Goal: Information Seeking & Learning: Learn about a topic

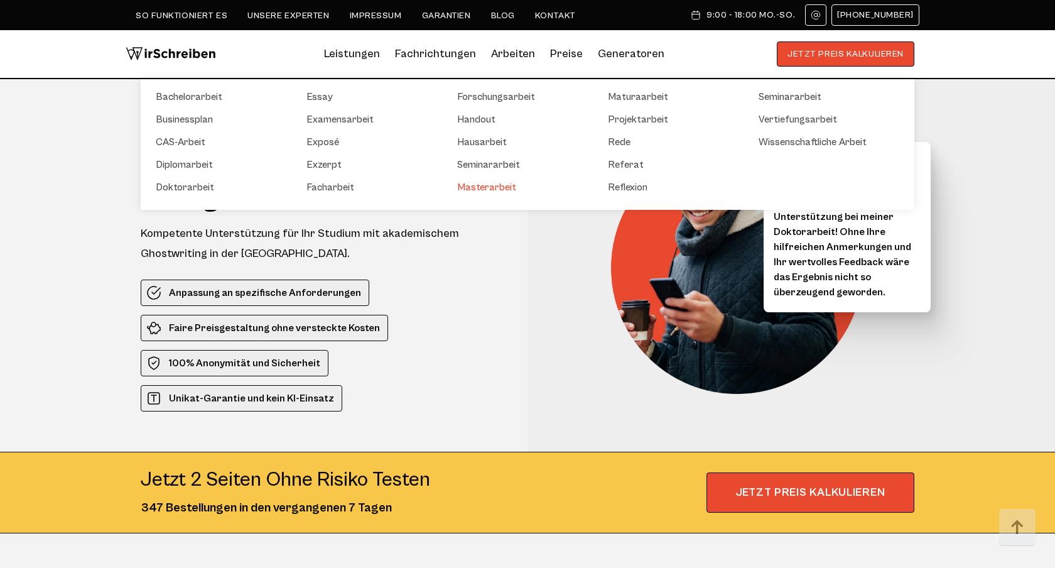
click at [503, 186] on link "Masterarbeit" at bounding box center [520, 187] width 126 height 15
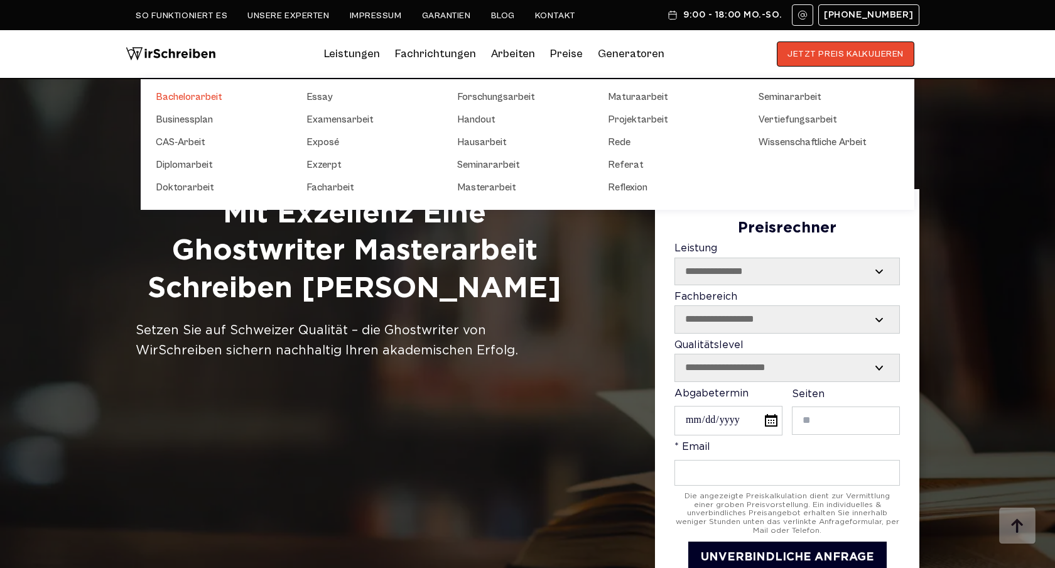
click at [204, 100] on link "Bachelorarbeit" at bounding box center [219, 96] width 126 height 15
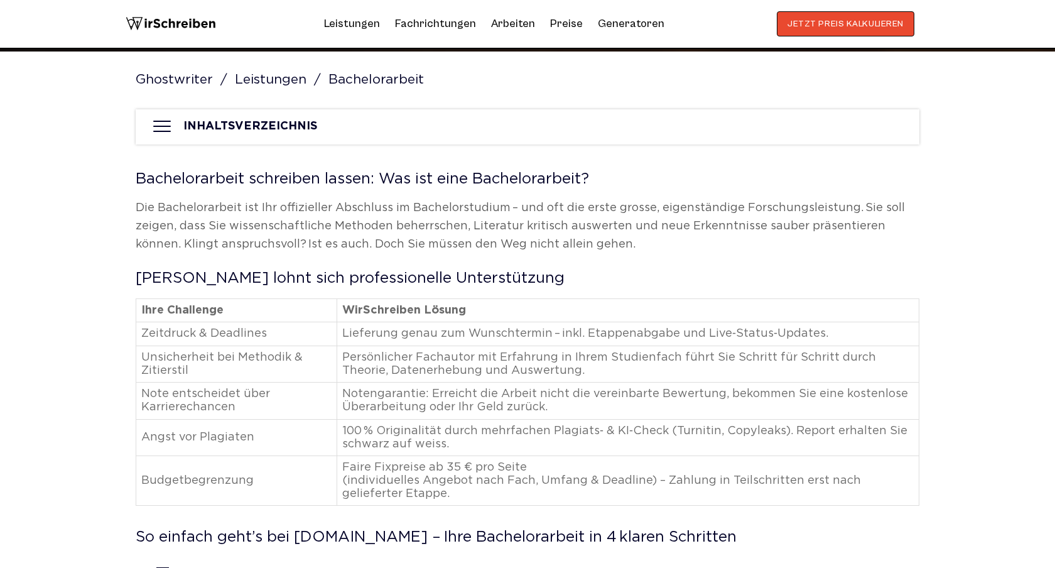
scroll to position [301, 0]
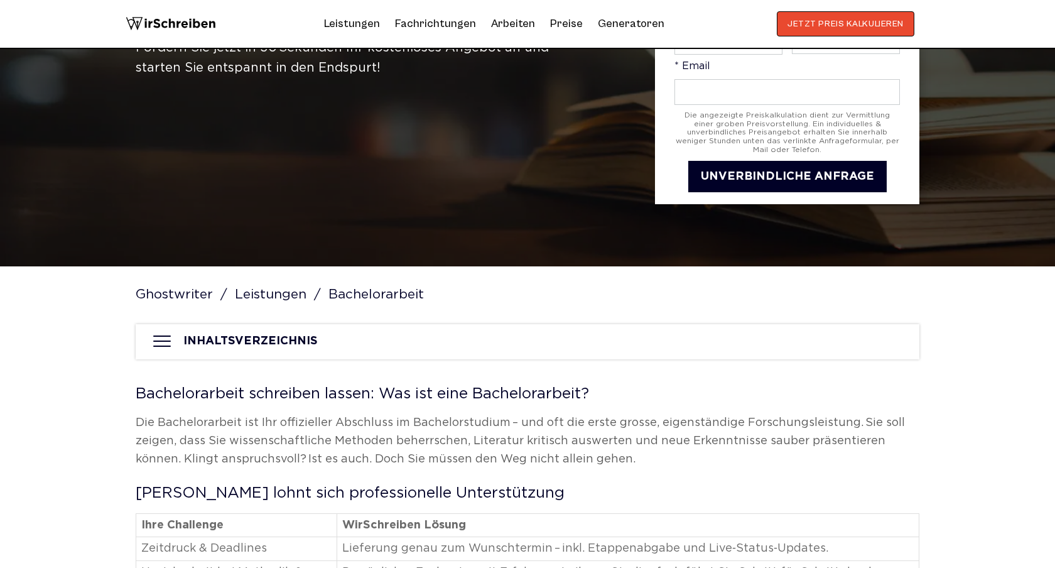
click at [167, 342] on div at bounding box center [162, 342] width 23 height 18
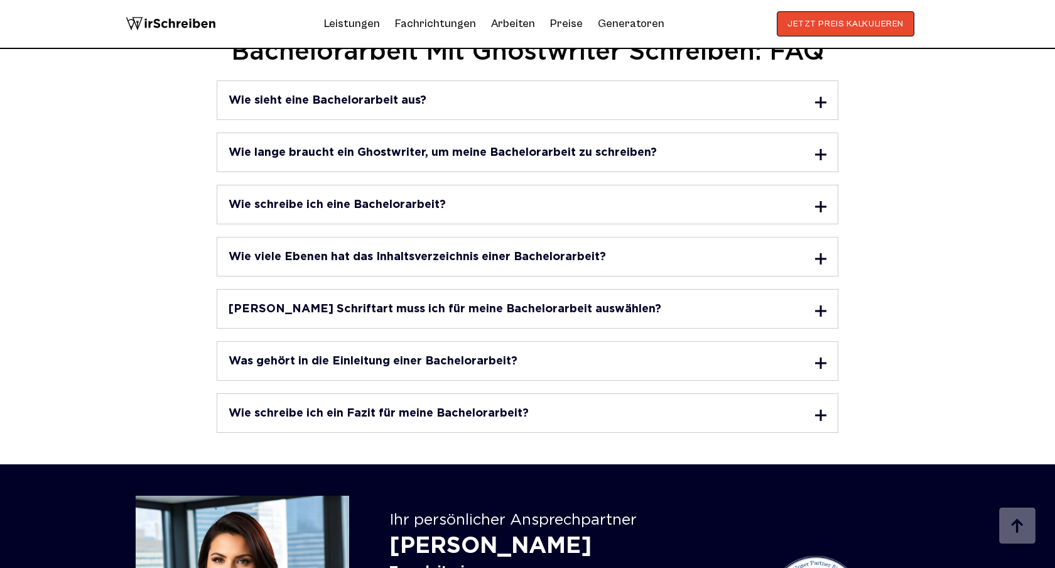
scroll to position [5539, 0]
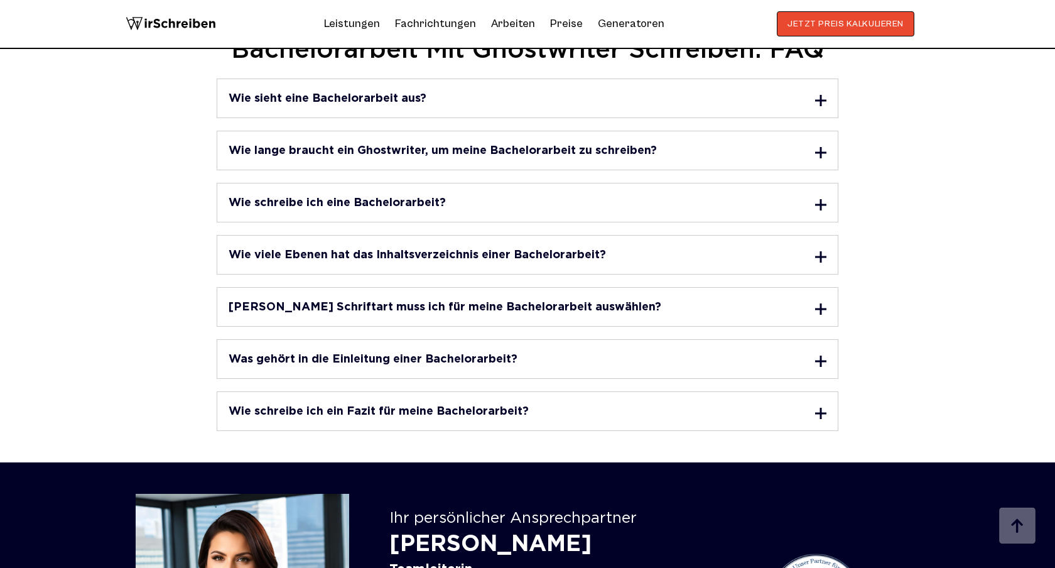
click at [816, 95] on div at bounding box center [820, 100] width 11 height 11
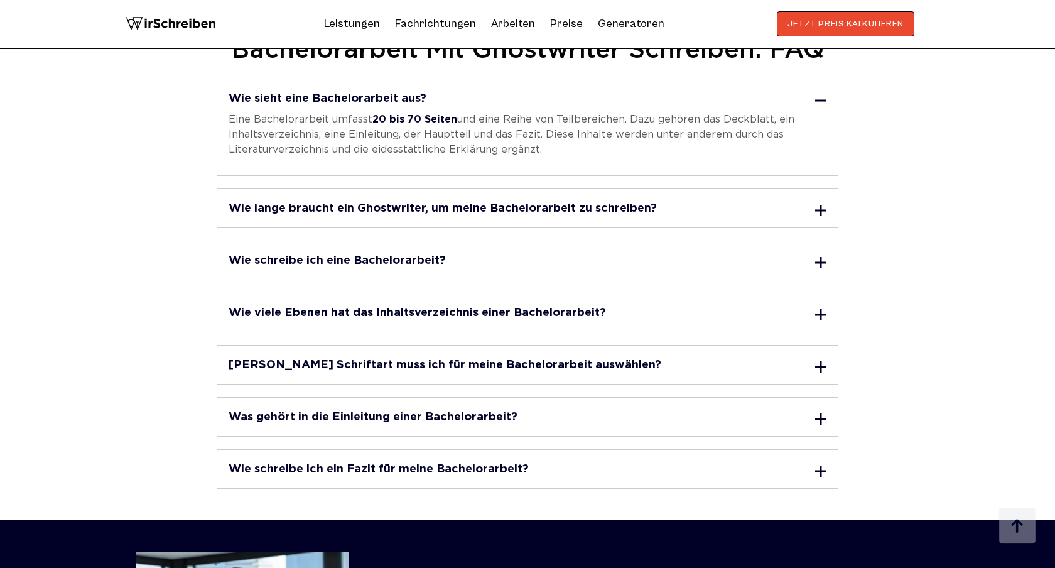
click at [824, 205] on div at bounding box center [820, 210] width 11 height 11
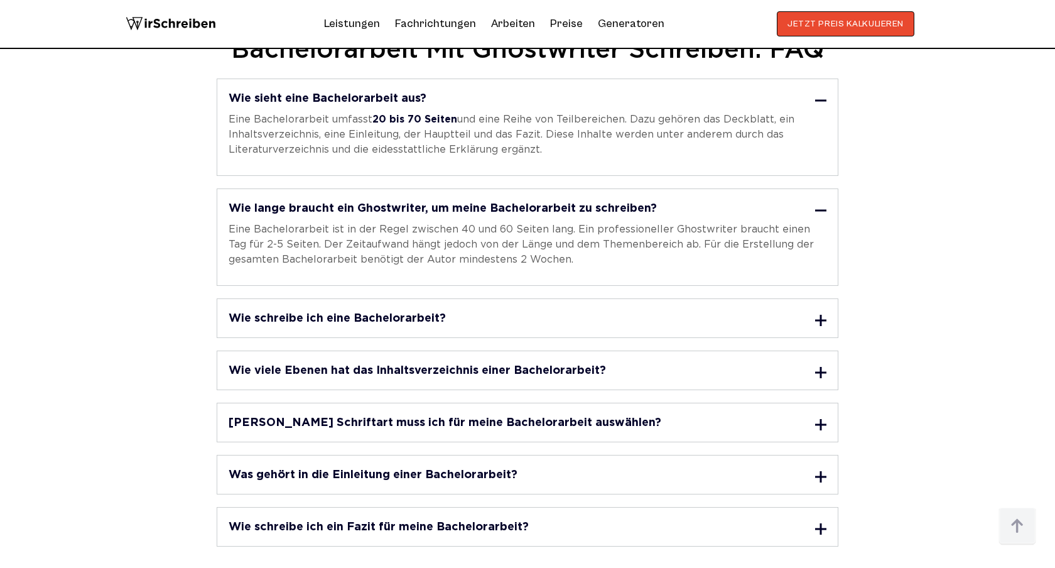
click at [821, 315] on div at bounding box center [820, 320] width 11 height 11
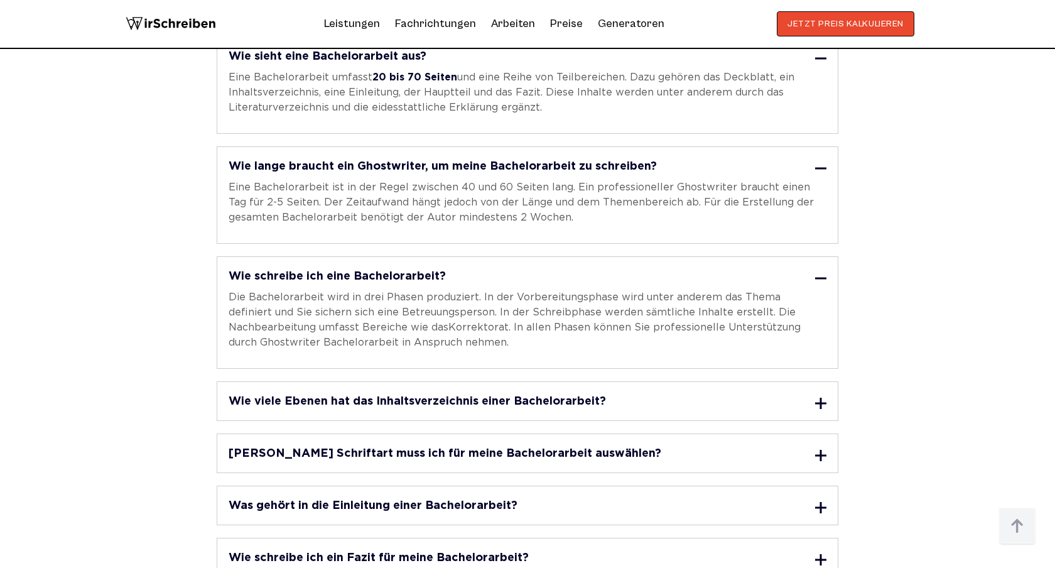
scroll to position [5618, 0]
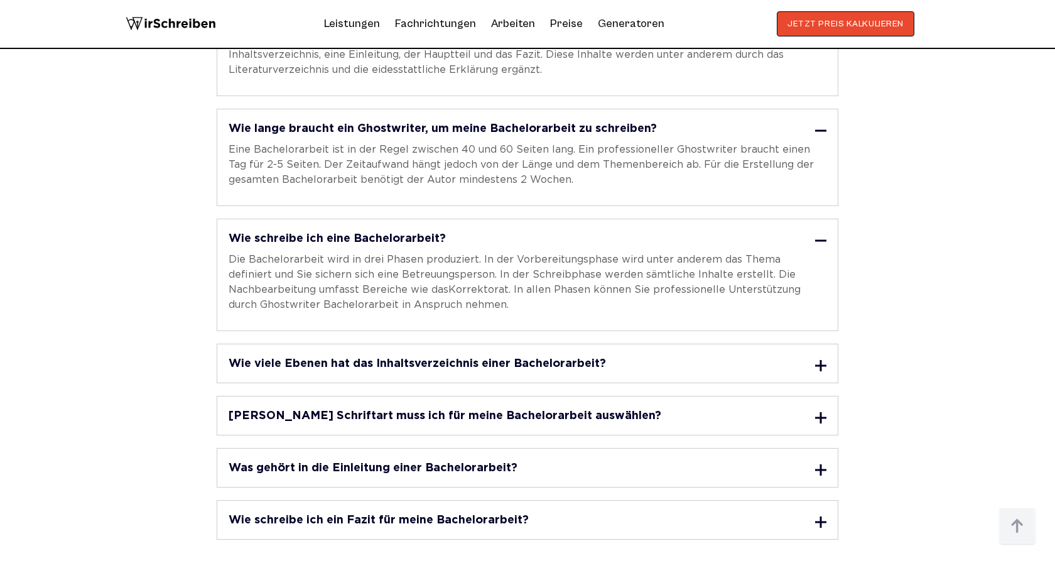
click at [823, 360] on div at bounding box center [820, 365] width 11 height 11
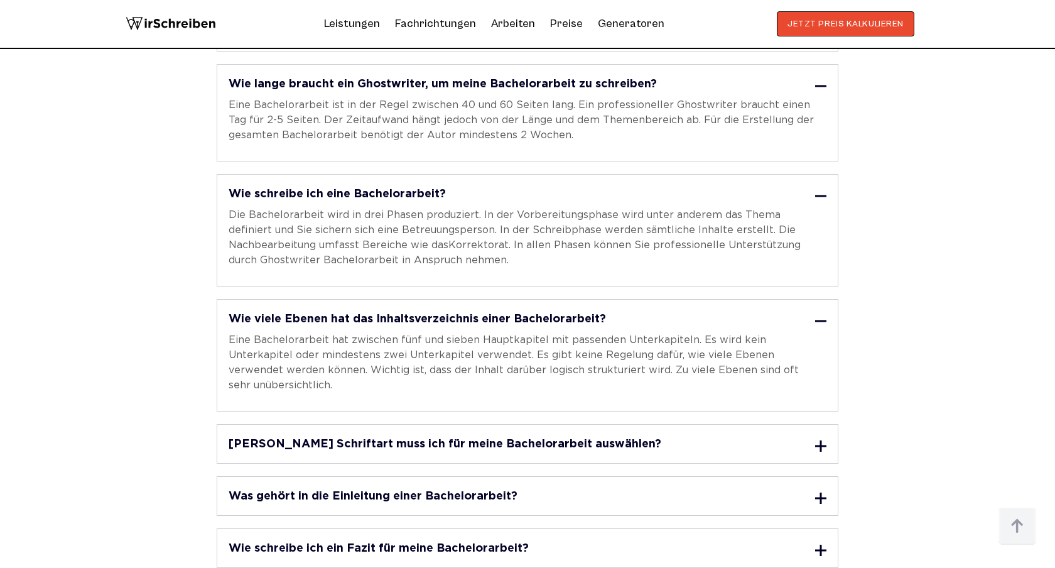
scroll to position [5753, 0]
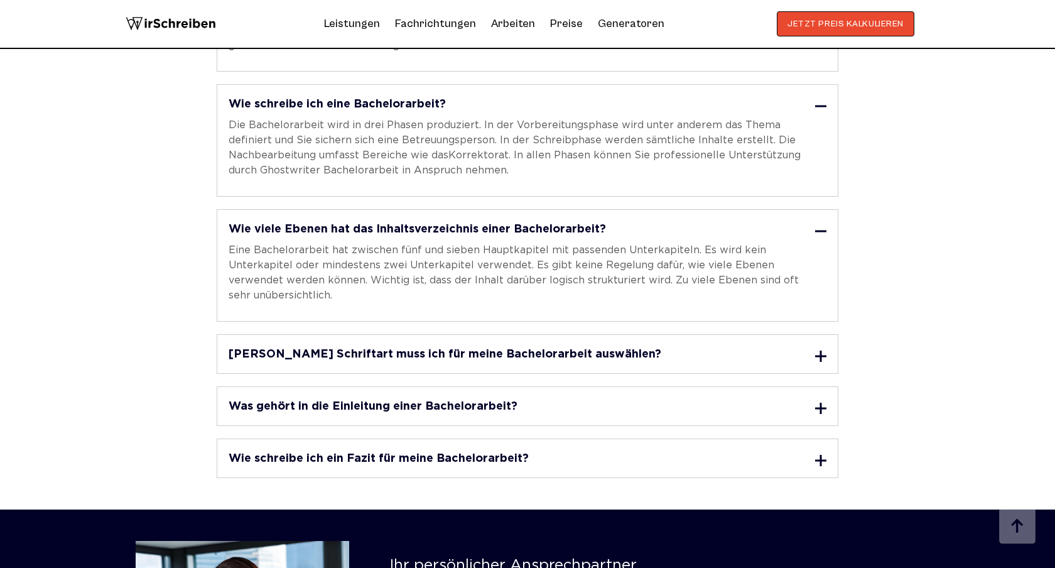
click at [821, 350] on div at bounding box center [820, 355] width 11 height 11
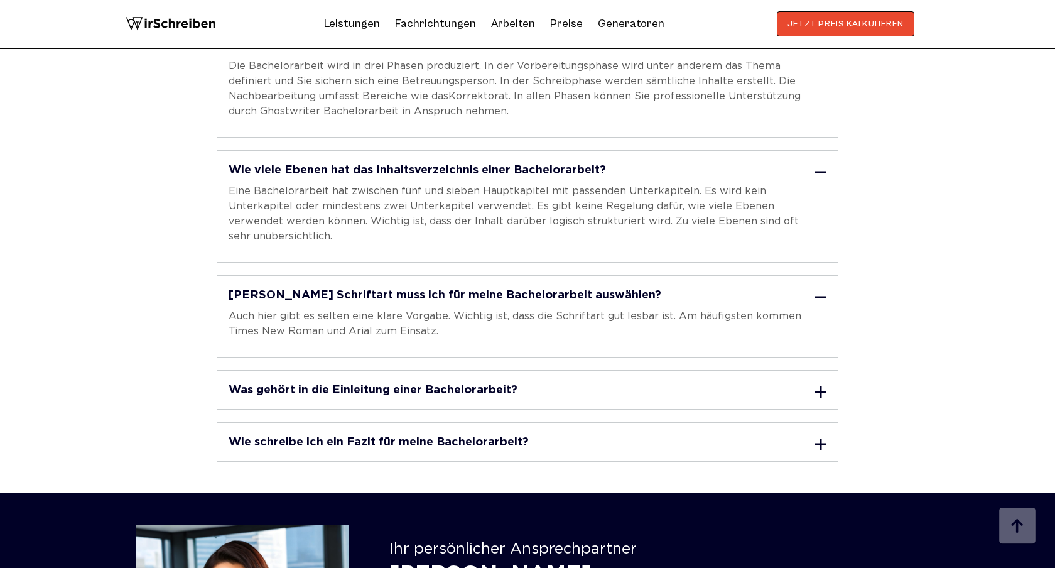
scroll to position [5871, 0]
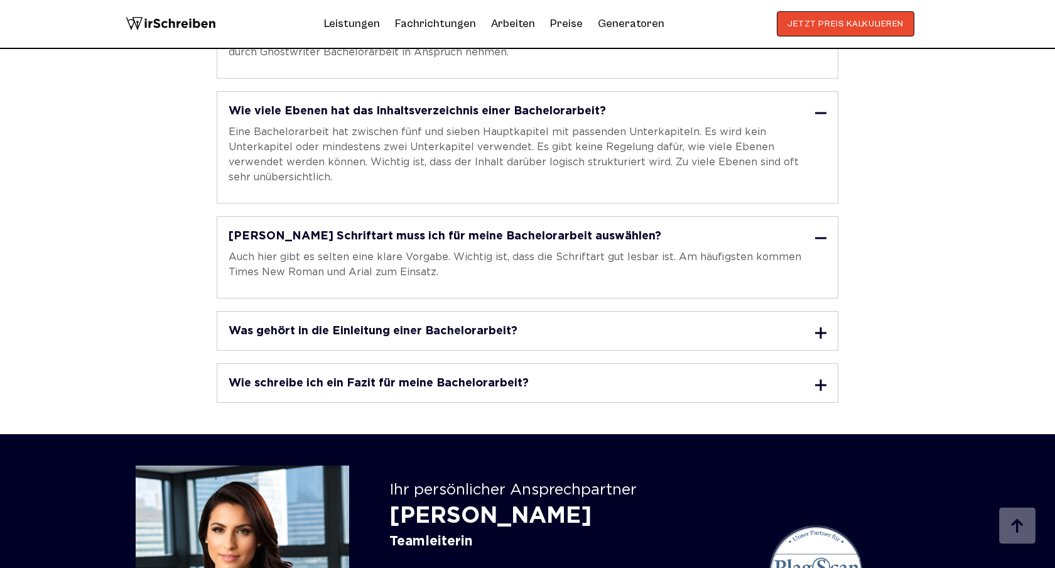
click at [818, 327] on div at bounding box center [820, 332] width 11 height 11
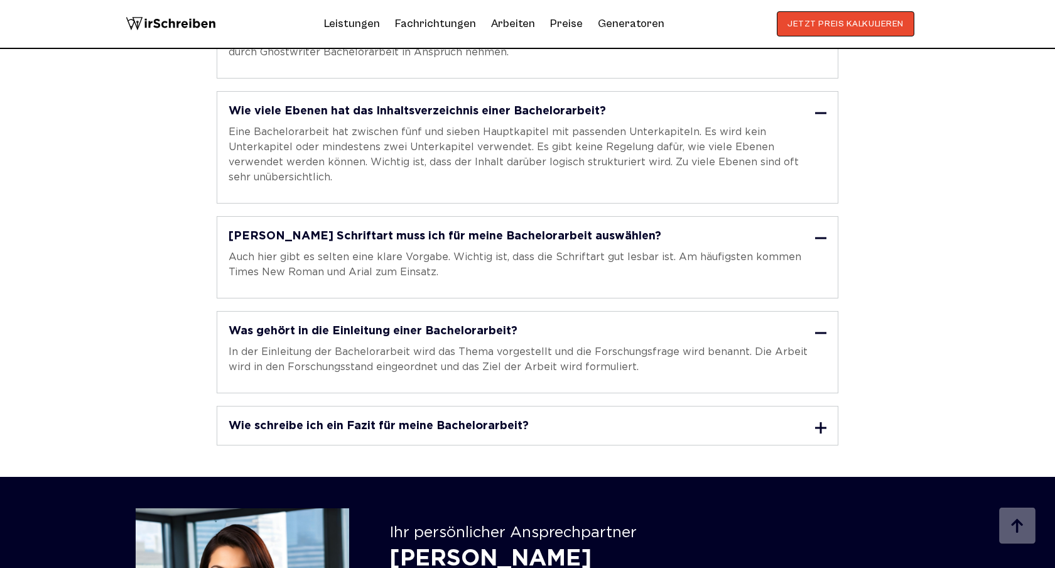
click at [822, 422] on div at bounding box center [820, 427] width 11 height 11
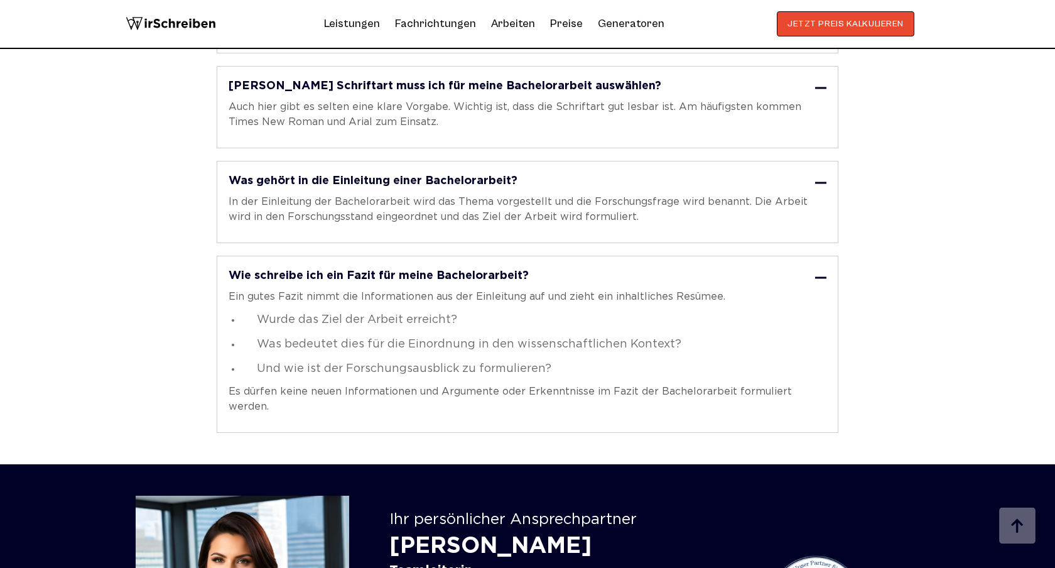
scroll to position [6015, 0]
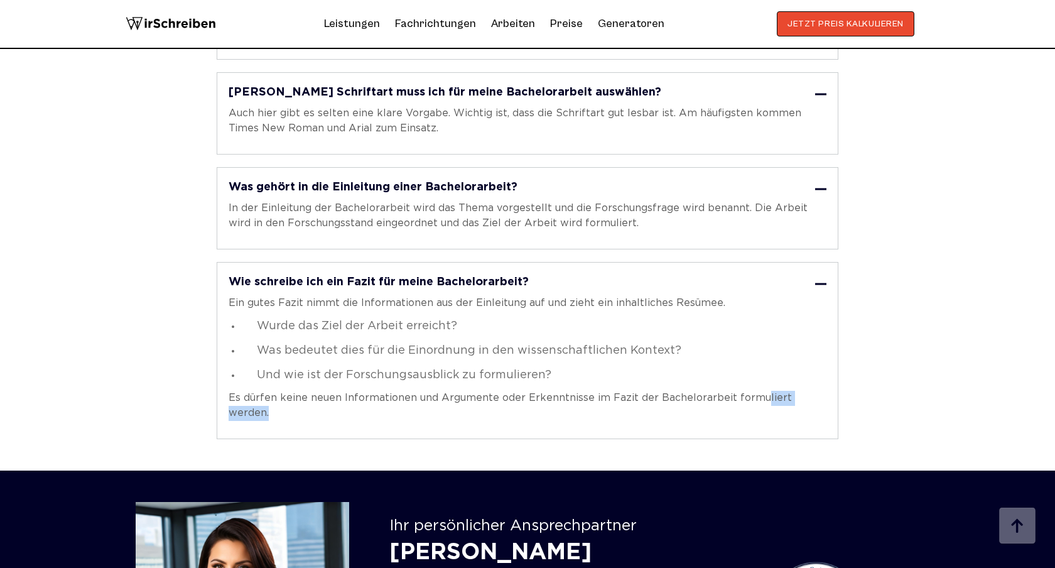
drag, startPoint x: 881, startPoint y: 372, endPoint x: 746, endPoint y: 361, distance: 135.6
click at [749, 363] on div "Wie sieht eine Bachelorarbeit aus? Eine Bachelorarbeit umfasst 20 bis 70 Seiten…" at bounding box center [528, 20] width 784 height 836
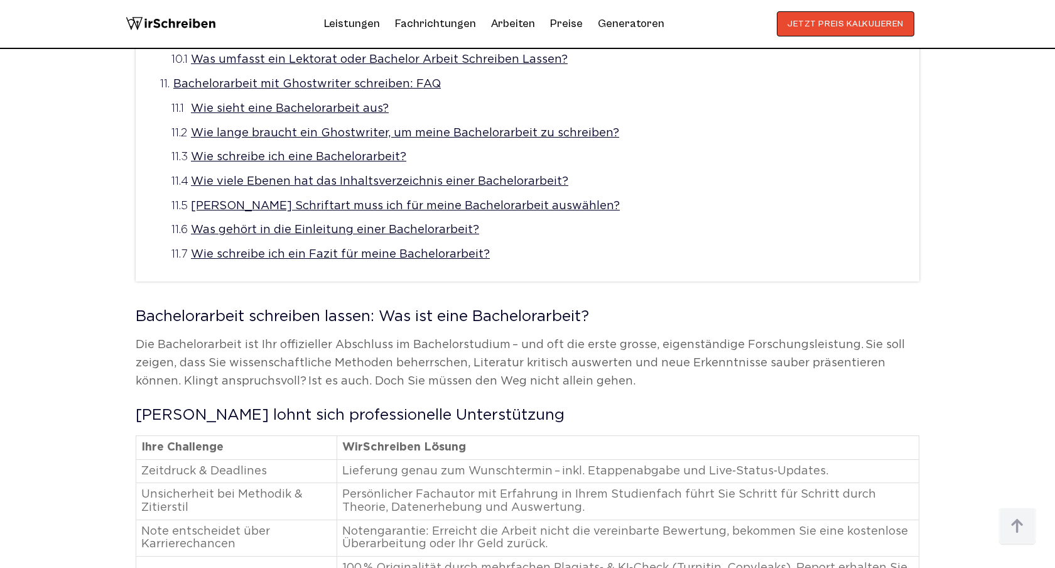
scroll to position [947, 0]
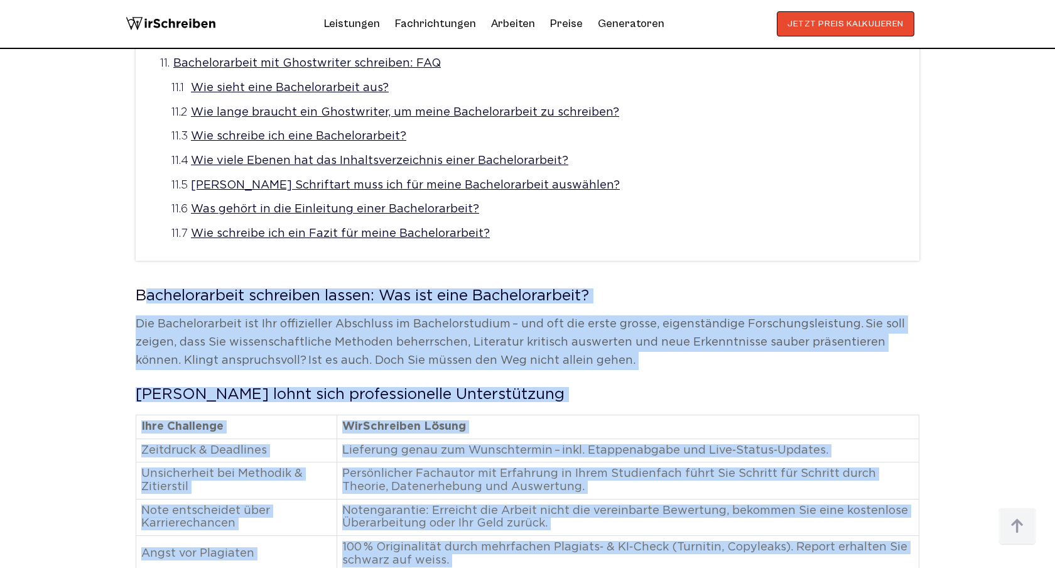
copy main "Bachelorarbeit schreiben lassen: Was ist eine Bachelorarbeit? Die Bachelorarbei…"
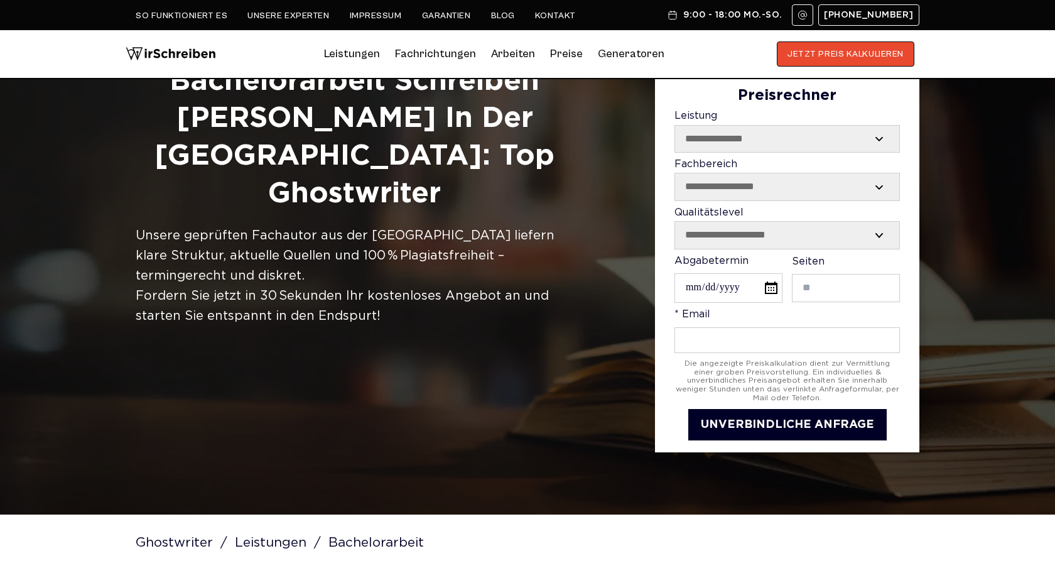
scroll to position [6, 0]
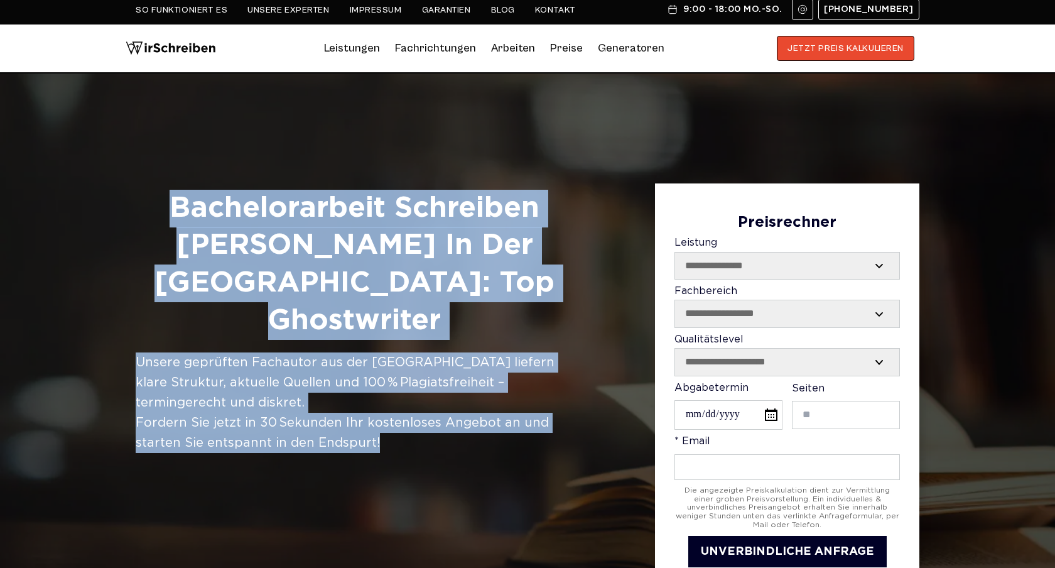
drag, startPoint x: 164, startPoint y: 212, endPoint x: 421, endPoint y: 423, distance: 332.5
click at [421, 425] on div "**********" at bounding box center [528, 381] width 804 height 396
copy div "Bachelorarbeit Schreiben Lassen in der Schweiz: Top Ghostwriter Unsere geprüfte…"
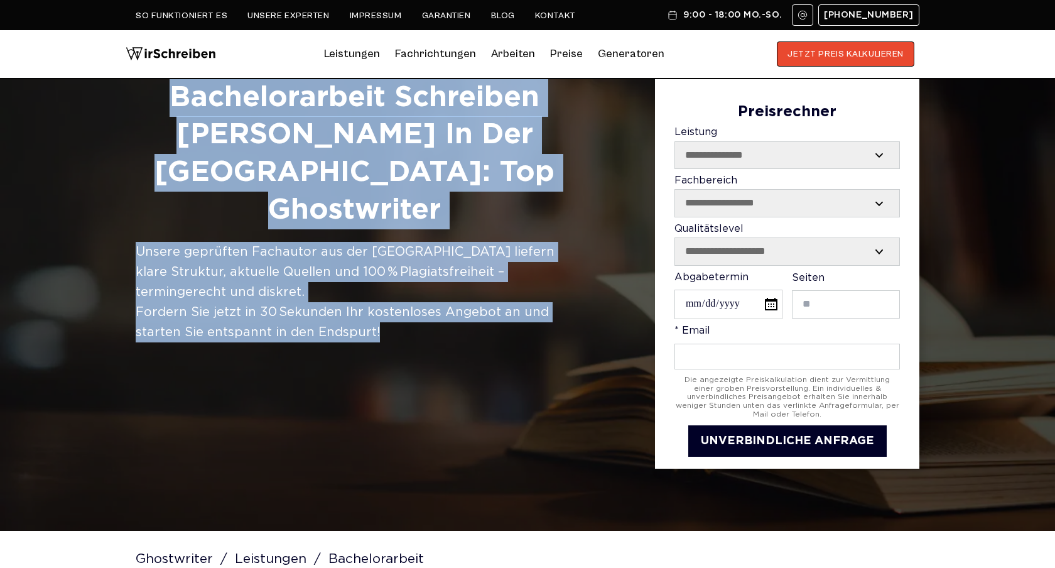
scroll to position [0, 0]
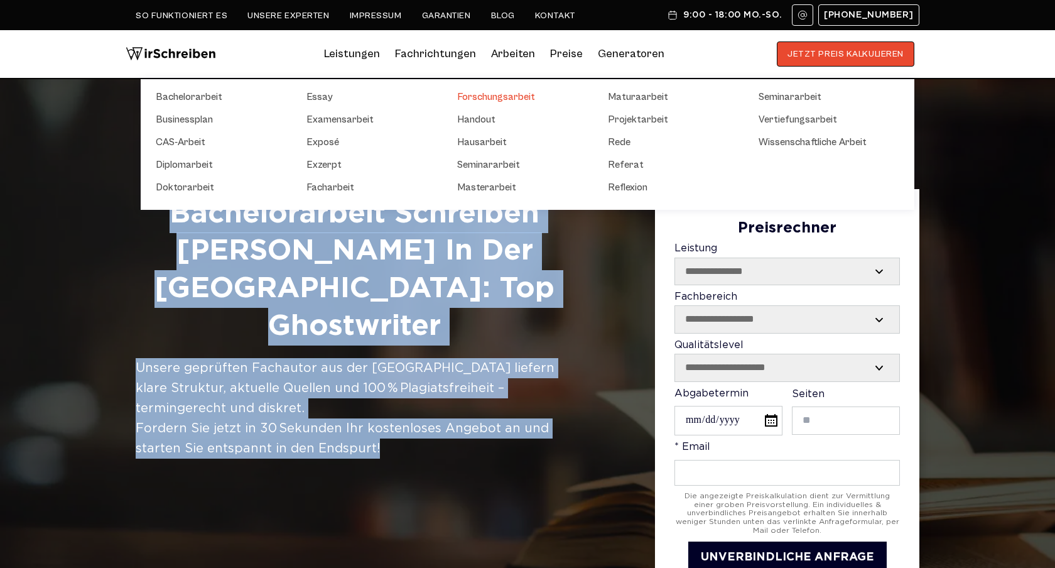
click at [539, 97] on link "Forschungsarbeit" at bounding box center [520, 96] width 126 height 15
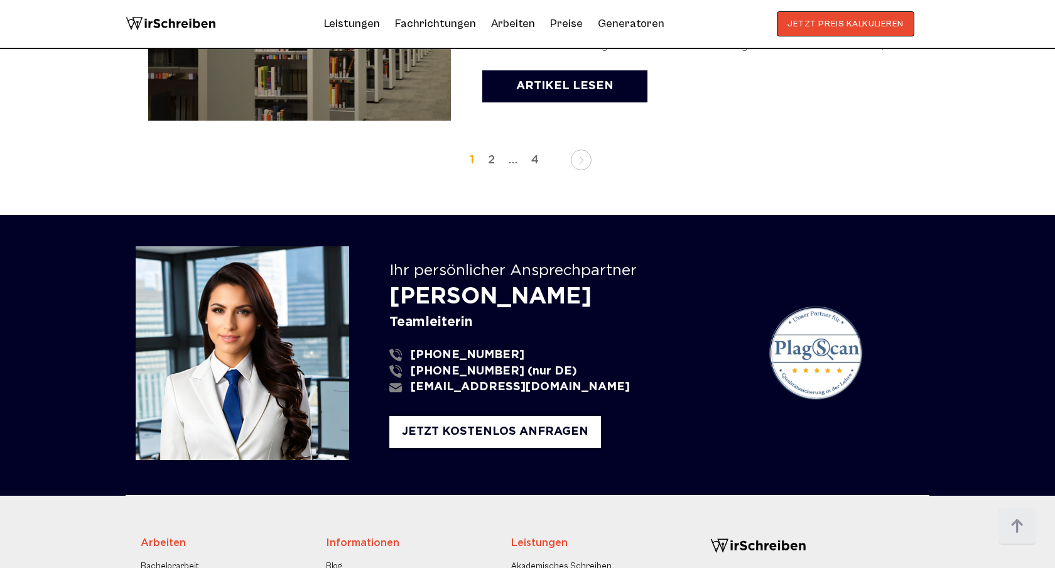
scroll to position [2193, 0]
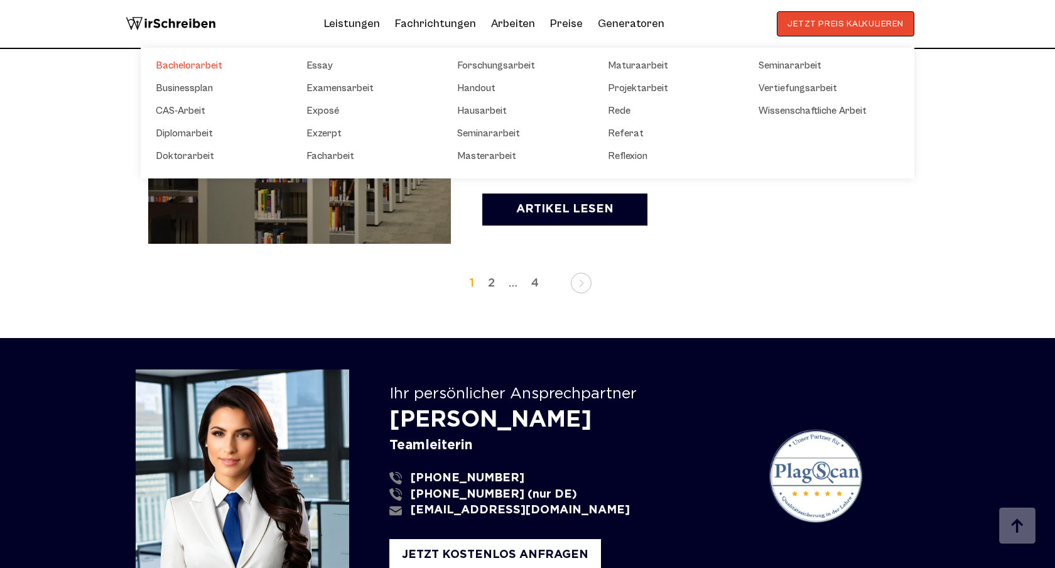
click at [210, 67] on link "Bachelorarbeit" at bounding box center [219, 65] width 126 height 15
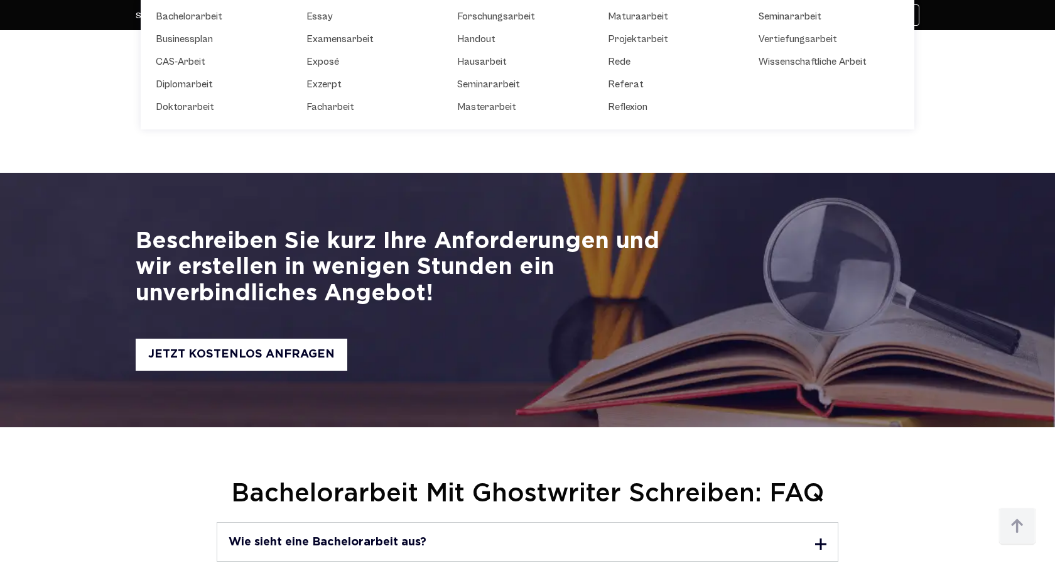
scroll to position [4547, 0]
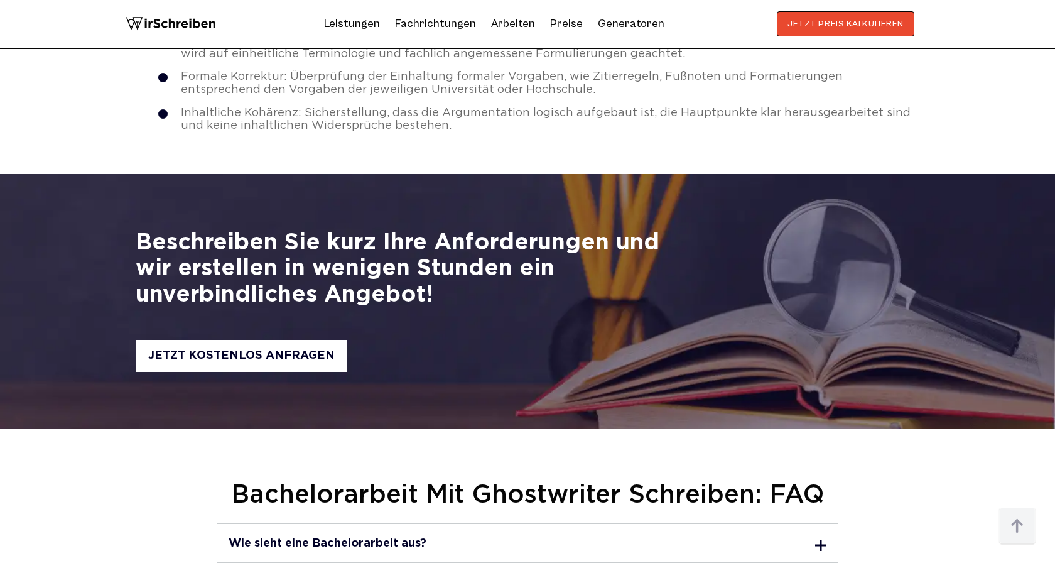
click at [171, 30] on img at bounding box center [171, 23] width 90 height 25
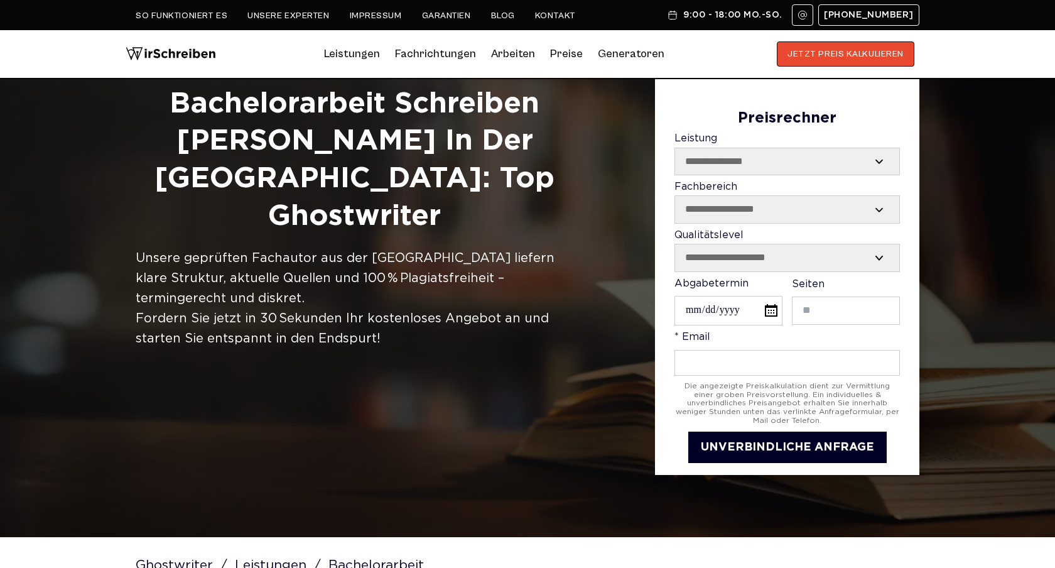
scroll to position [42, 0]
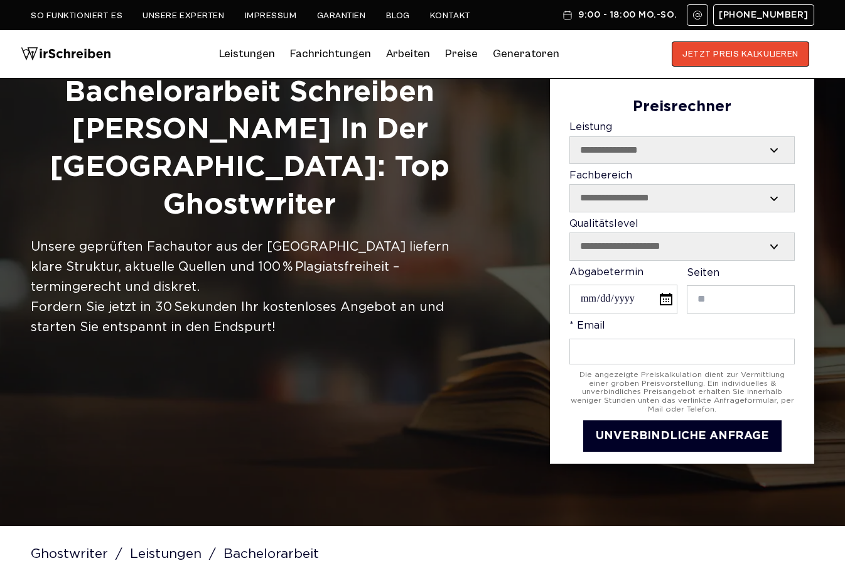
click at [499, 347] on div "**********" at bounding box center [423, 266] width 804 height 396
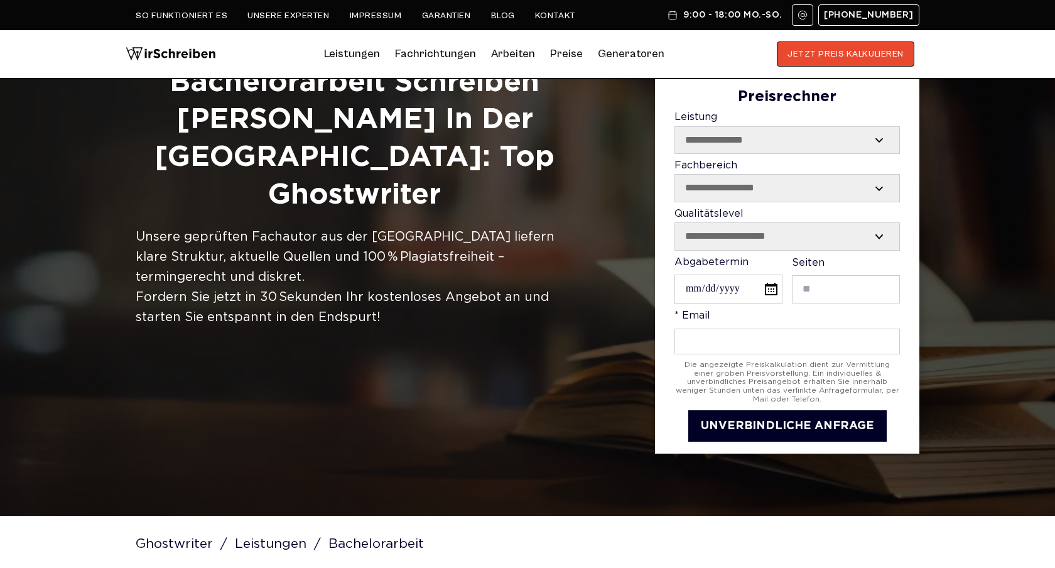
scroll to position [69, 0]
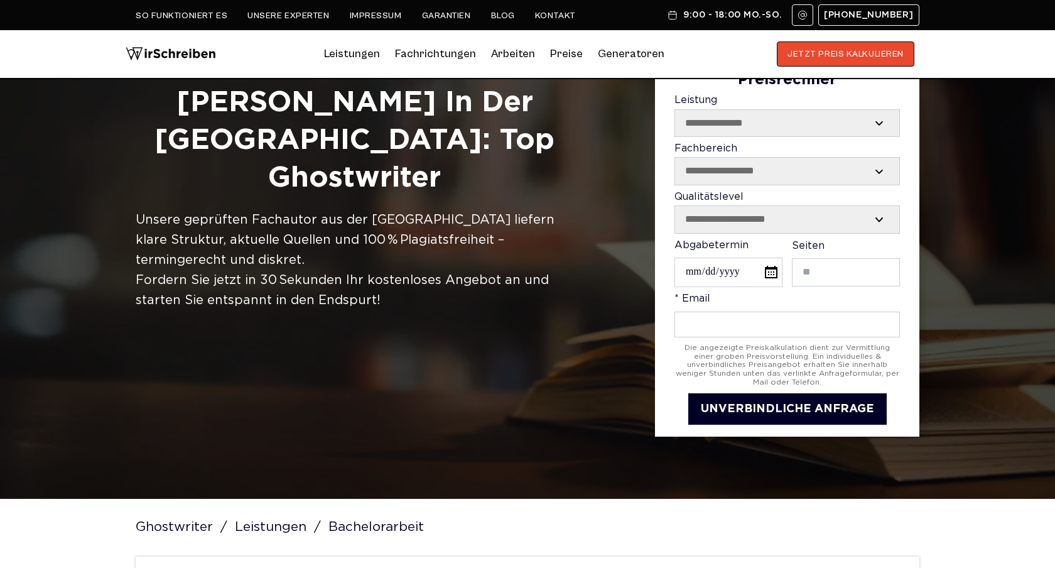
click at [181, 59] on img at bounding box center [171, 53] width 90 height 25
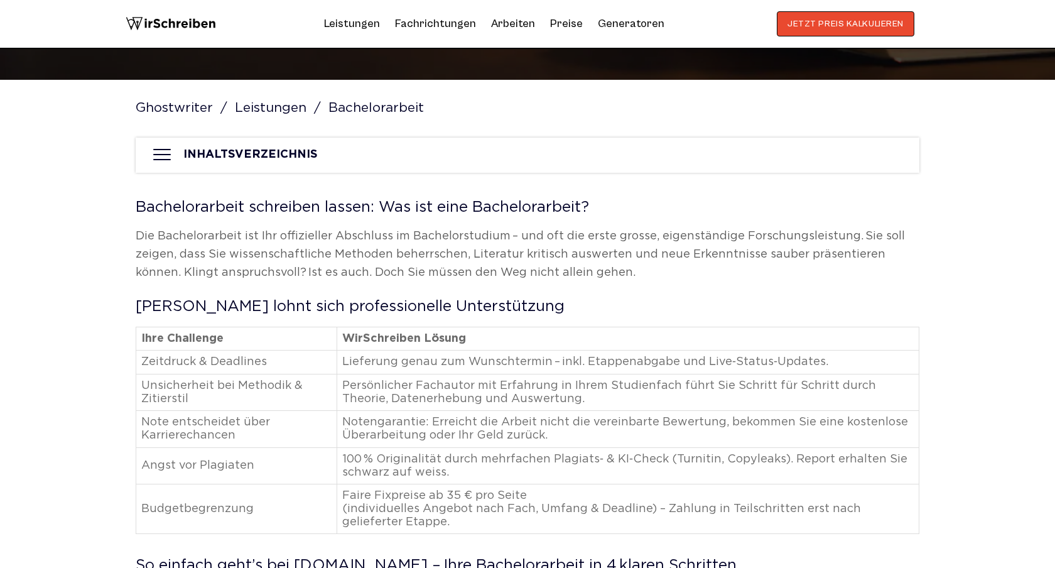
scroll to position [490, 0]
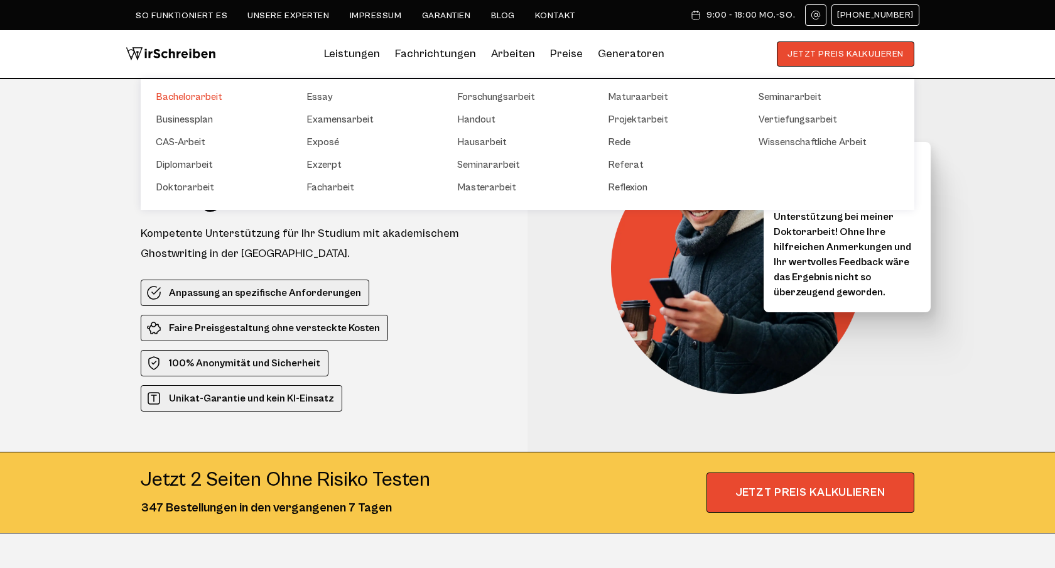
click at [204, 94] on link "Bachelorarbeit" at bounding box center [219, 96] width 126 height 15
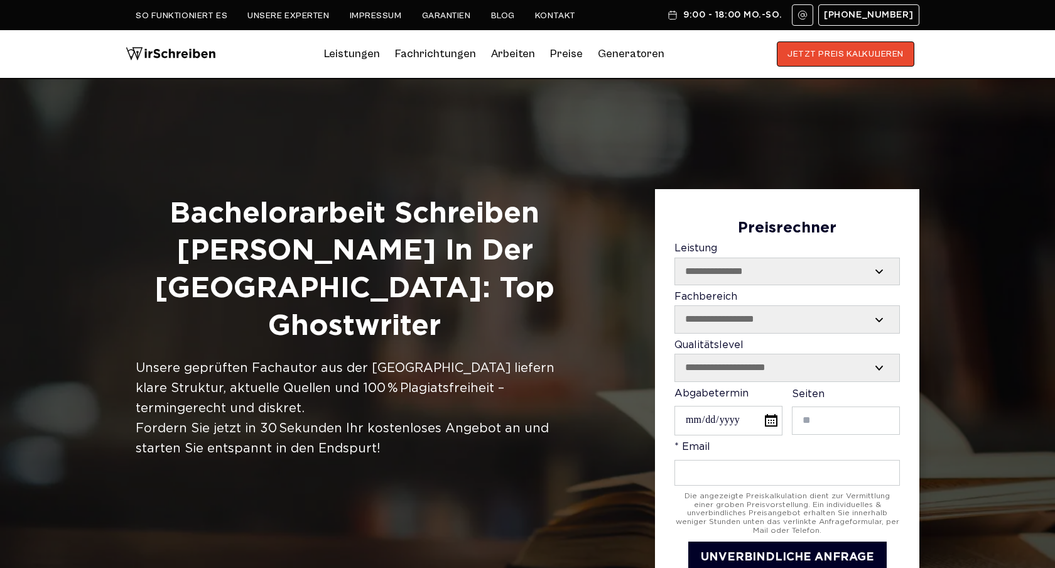
click at [446, 249] on h1 "Bachelorarbeit Schreiben Lassen in der Schweiz: Top Ghostwriter" at bounding box center [355, 270] width 438 height 150
copy h1 "[GEOGRAPHIC_DATA]"
click at [566, 57] on link "Preise" at bounding box center [566, 53] width 33 height 13
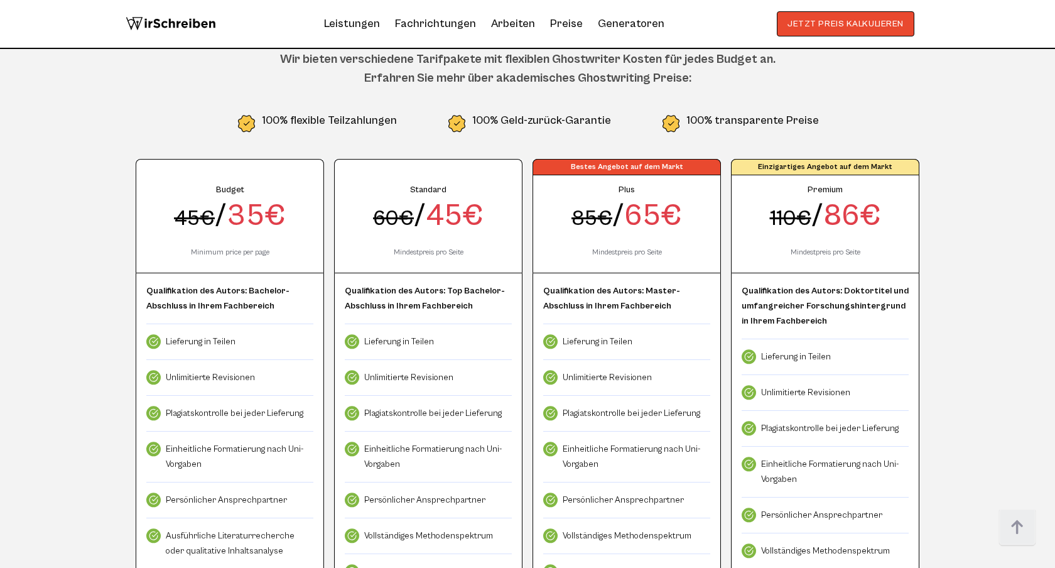
scroll to position [3348, 0]
